Goal: Check status: Check status

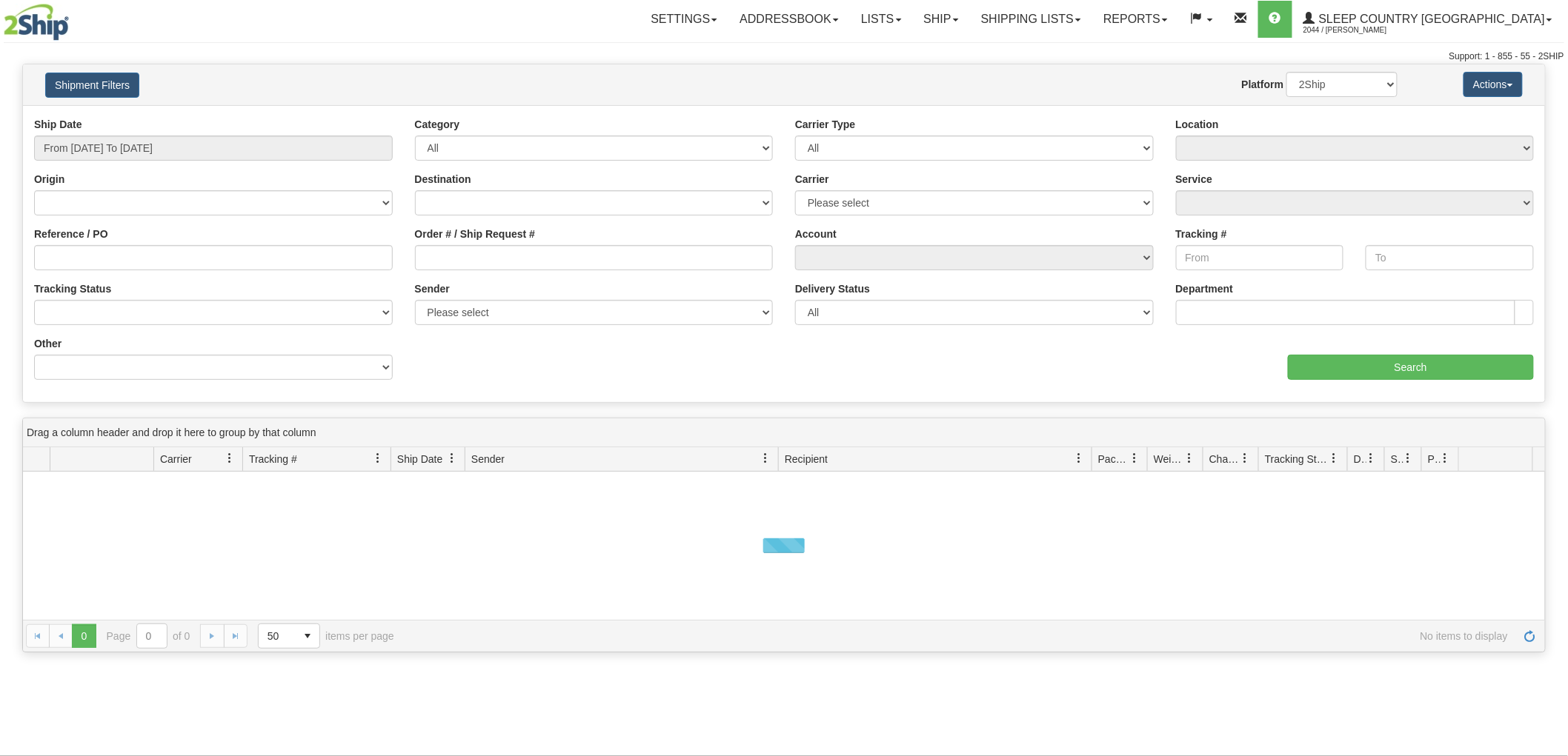
click at [152, 135] on div "Ship Date From [DATE] To [DATE]" at bounding box center [214, 138] width 358 height 43
click at [158, 149] on input "From [DATE] To [DATE]" at bounding box center [214, 148] width 358 height 25
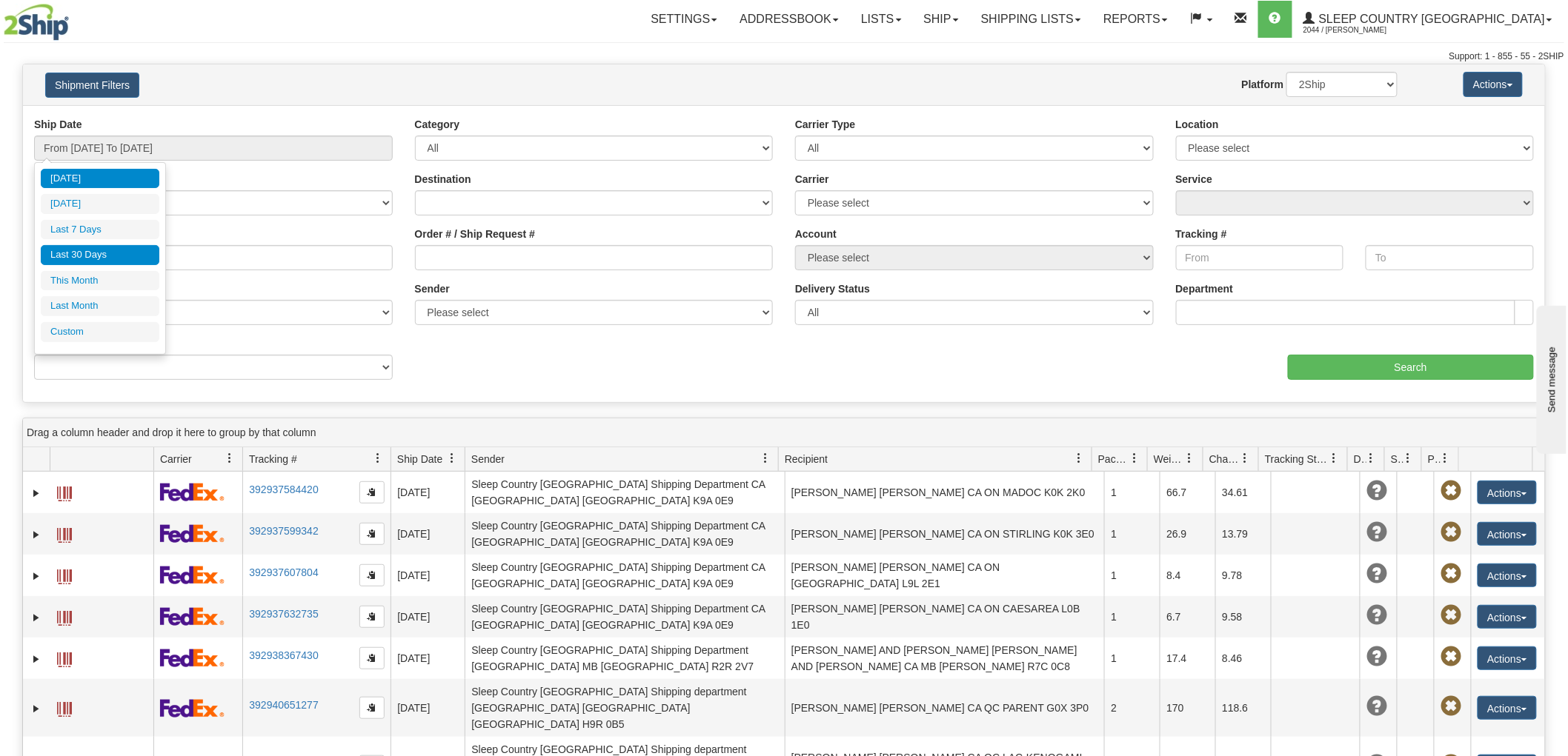
click at [120, 254] on li "Last 30 Days" at bounding box center [100, 255] width 119 height 20
type input "From [DATE] To [DATE]"
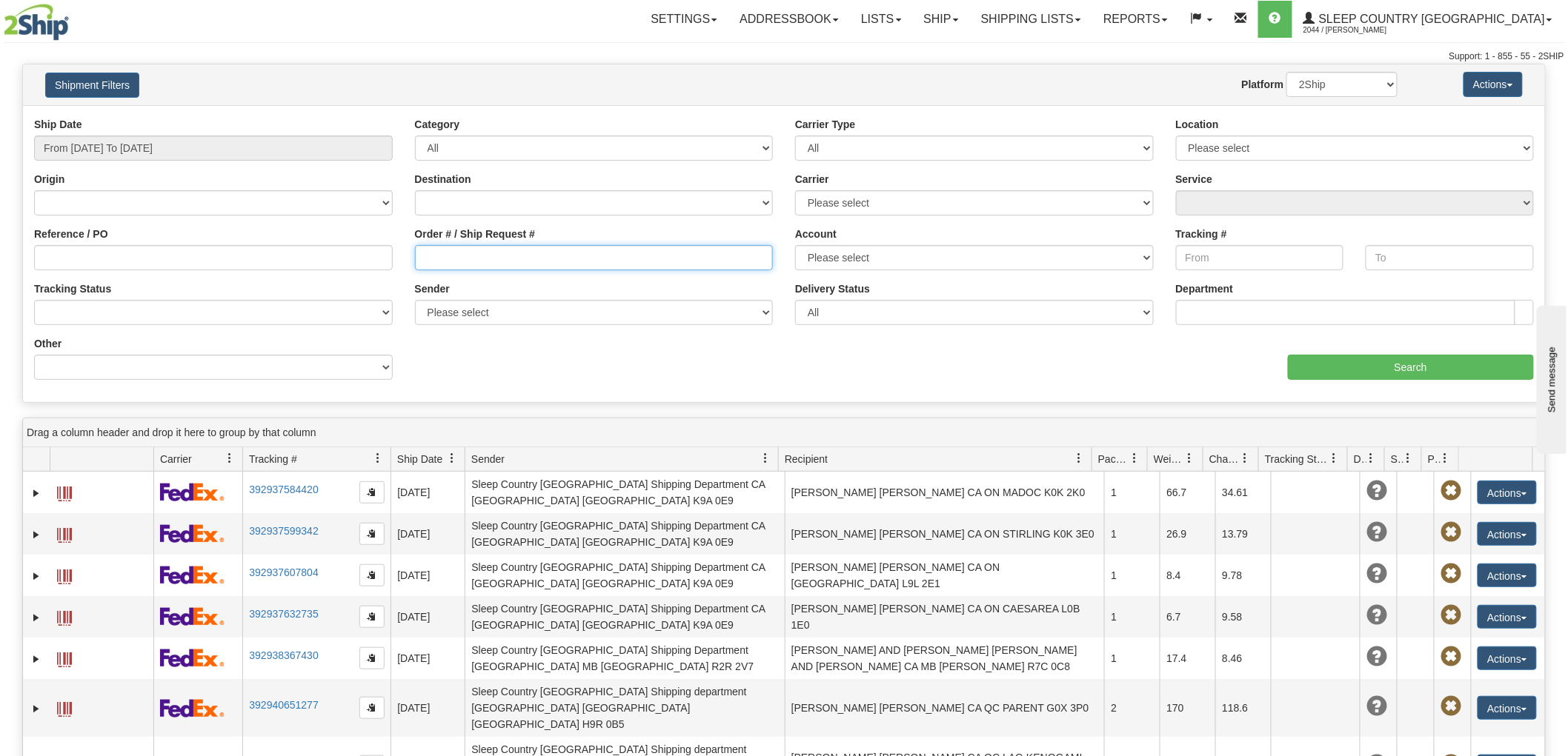
click at [581, 254] on input "Order # / Ship Request #" at bounding box center [594, 258] width 358 height 25
paste input "9002H994497"
type input "9002H994497"
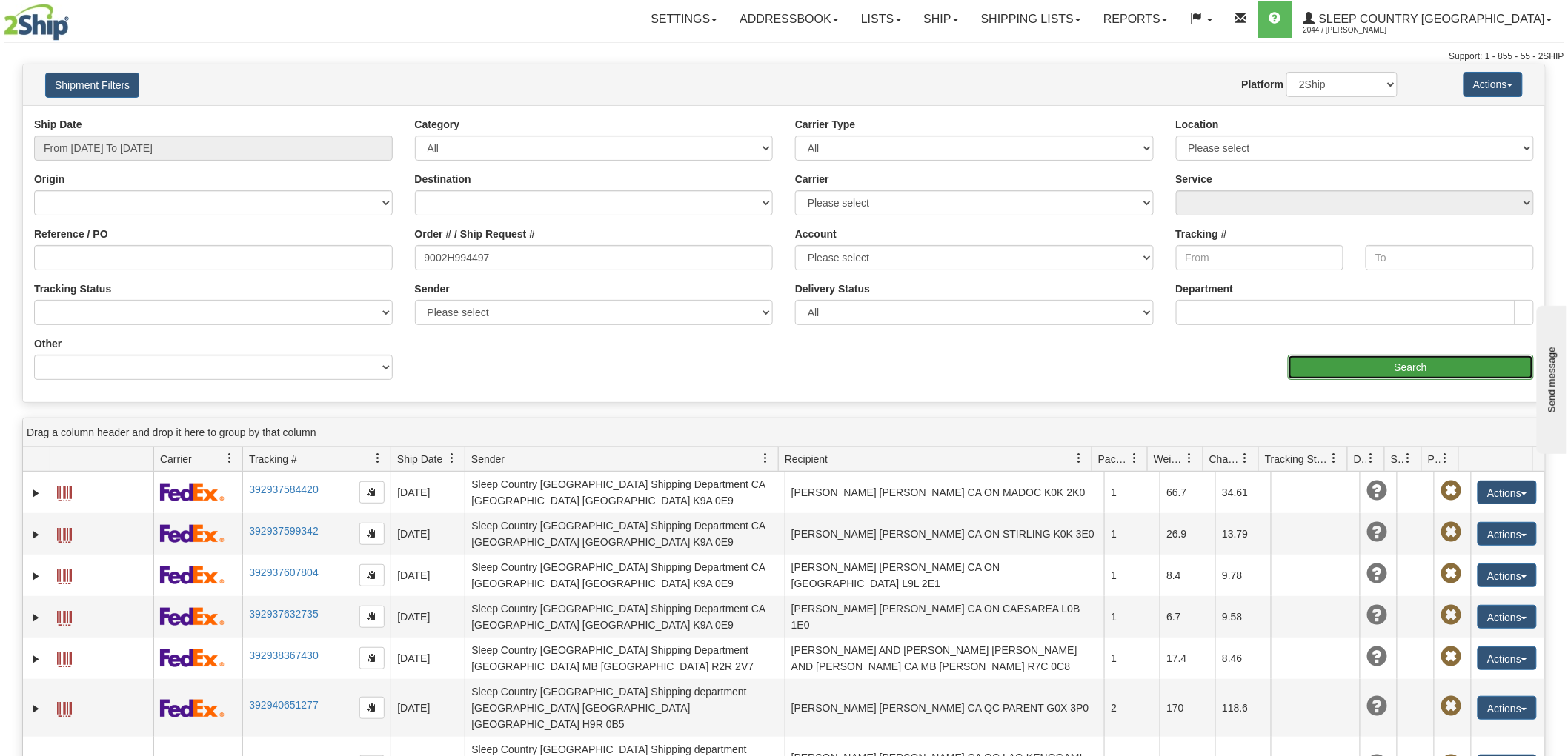
click at [1354, 369] on input "Search" at bounding box center [1411, 367] width 246 height 25
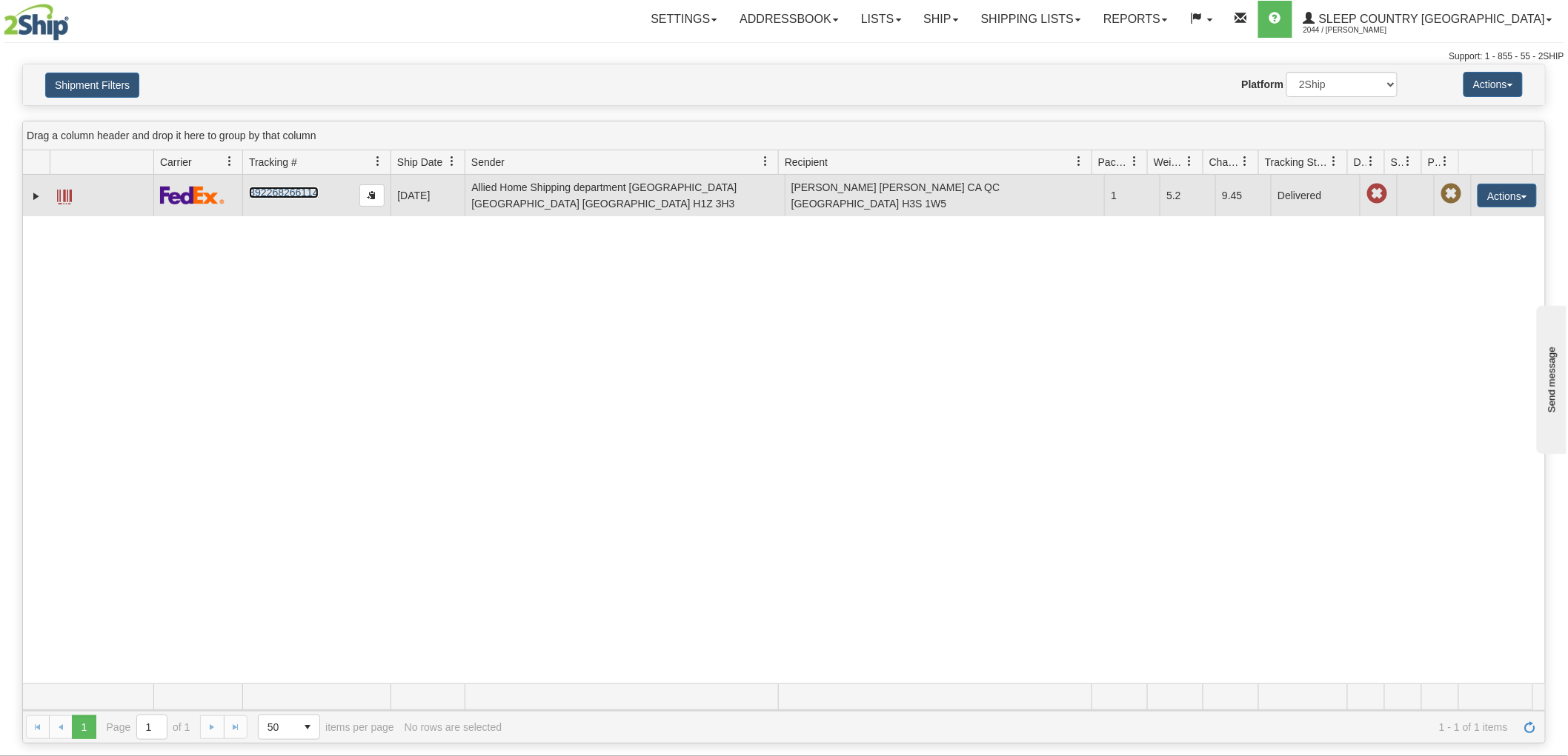
click at [280, 191] on link "392268266114" at bounding box center [283, 192] width 69 height 11
